Goal: Transaction & Acquisition: Purchase product/service

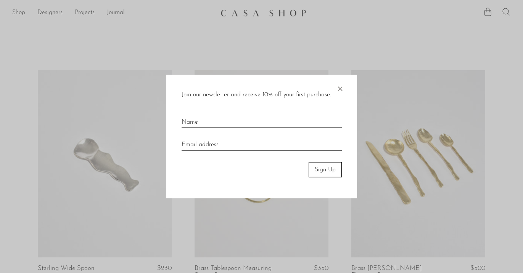
click at [339, 88] on span "×" at bounding box center [340, 87] width 8 height 24
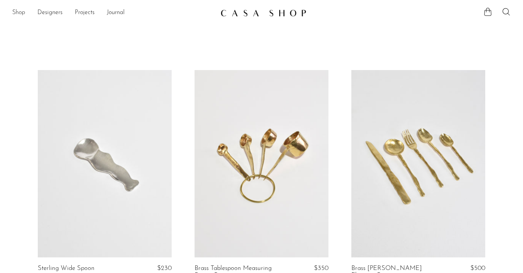
click at [18, 16] on link "Shop" at bounding box center [18, 13] width 13 height 10
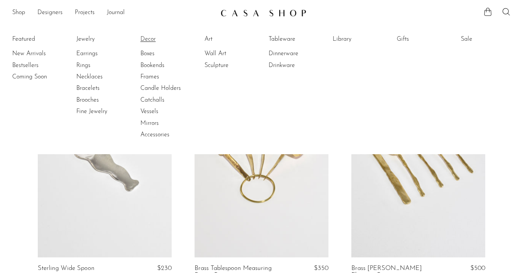
click at [153, 39] on link "Decor" at bounding box center [168, 39] width 57 height 8
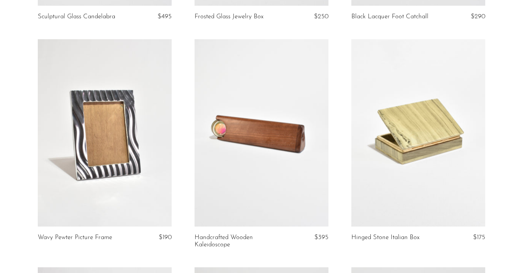
scroll to position [1145, 0]
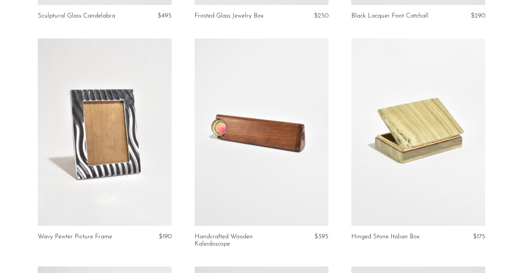
click at [117, 140] on link at bounding box center [105, 133] width 134 height 188
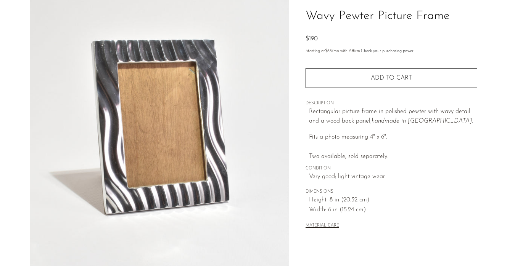
scroll to position [56, 0]
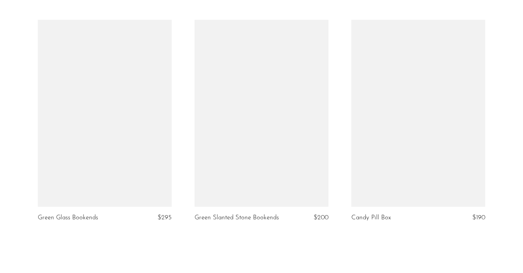
scroll to position [2664, 0]
